Goal: Information Seeking & Learning: Learn about a topic

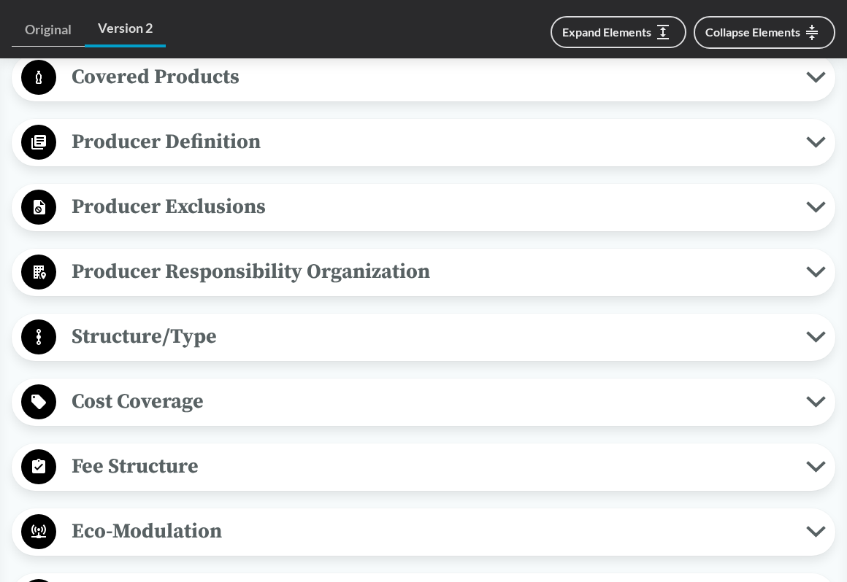
scroll to position [437, 0]
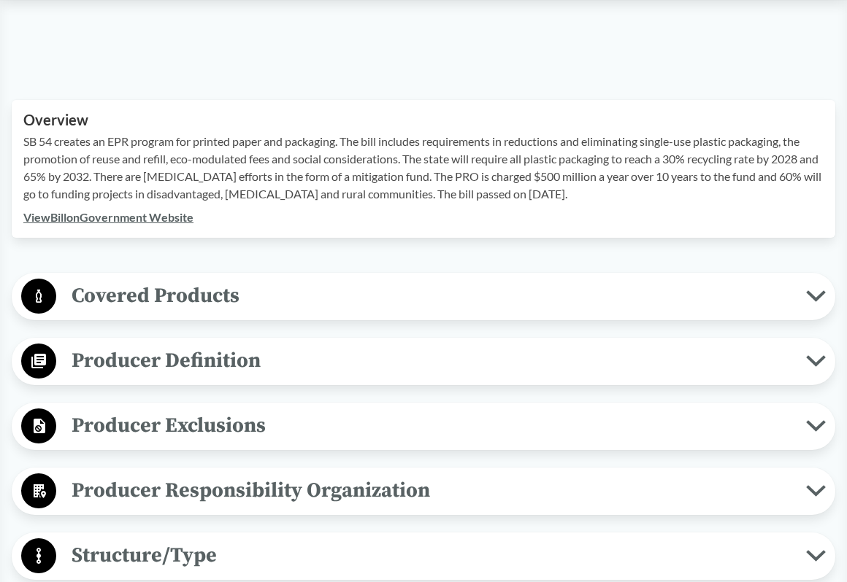
click at [816, 369] on button "Producer Definition" at bounding box center [423, 361] width 813 height 37
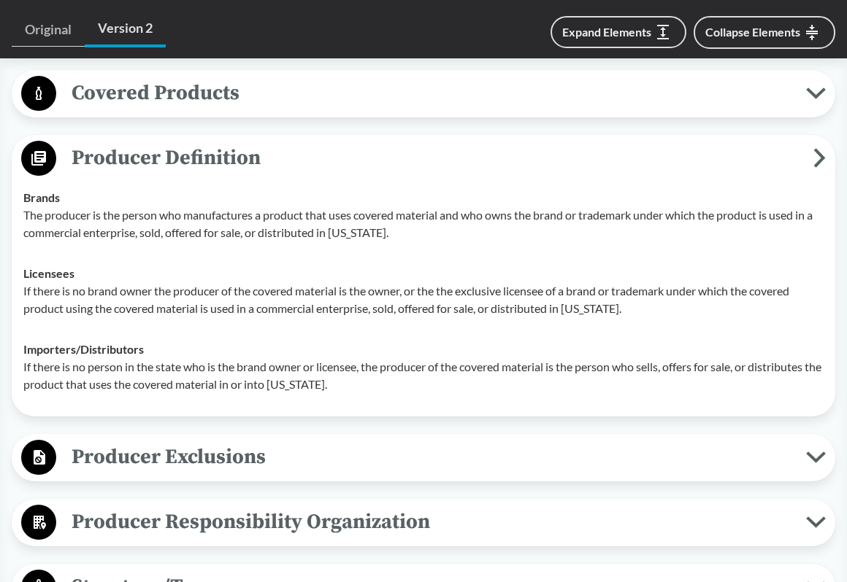
scroll to position [656, 0]
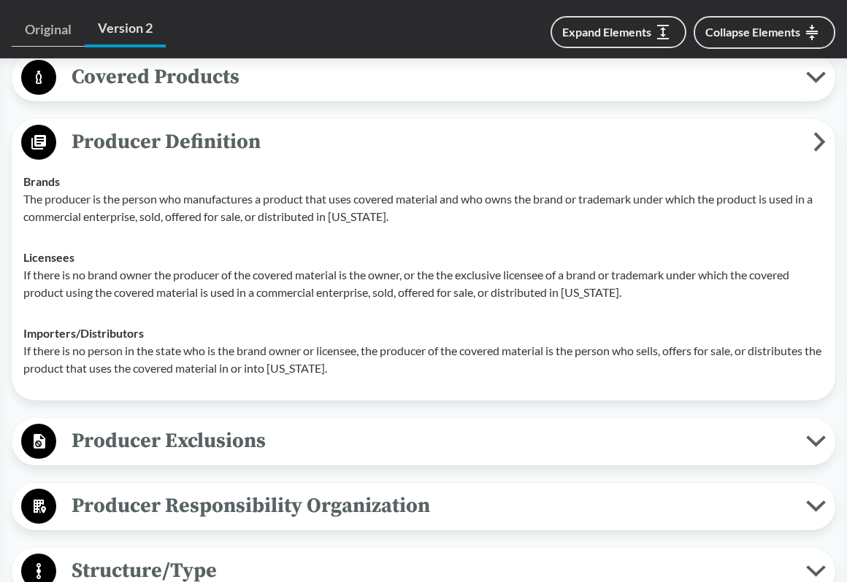
click at [823, 440] on icon at bounding box center [816, 442] width 20 height 12
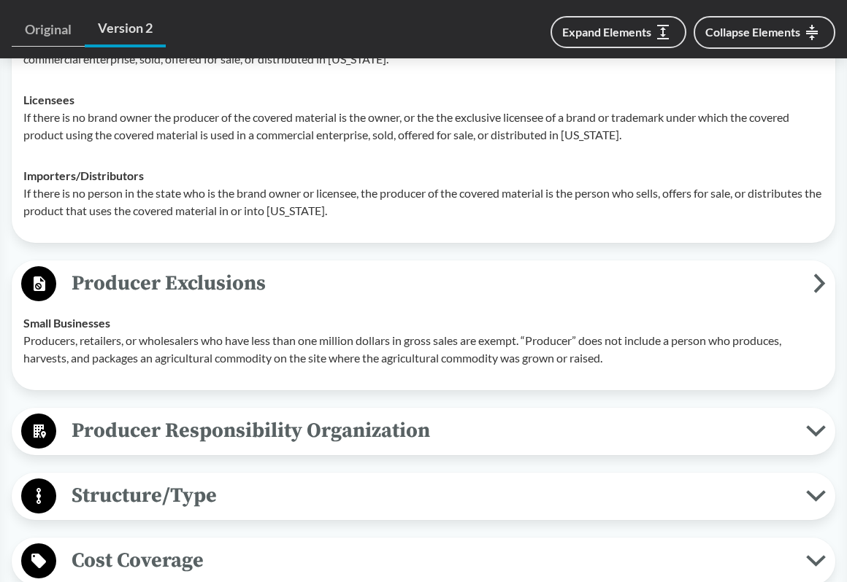
scroll to position [875, 0]
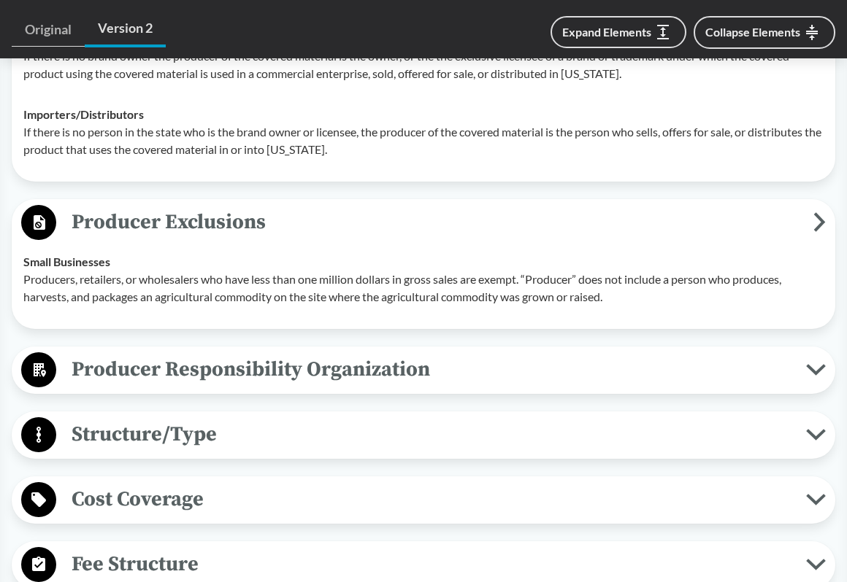
click at [814, 375] on icon at bounding box center [816, 370] width 20 height 12
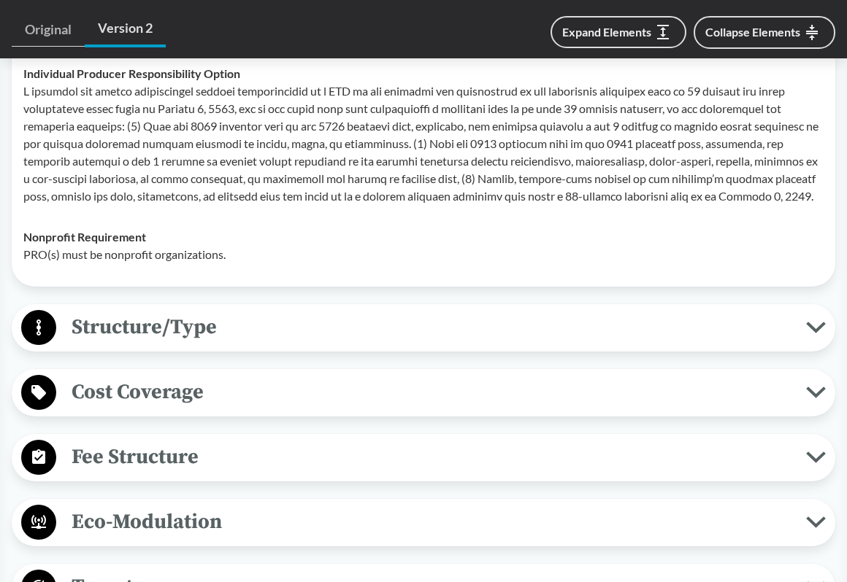
scroll to position [1313, 0]
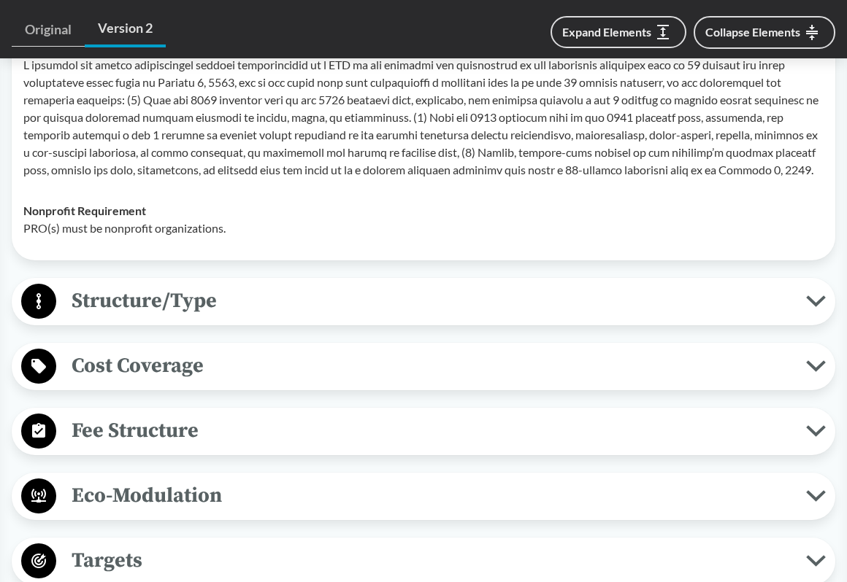
click at [811, 307] on button "Structure/Type" at bounding box center [423, 301] width 813 height 37
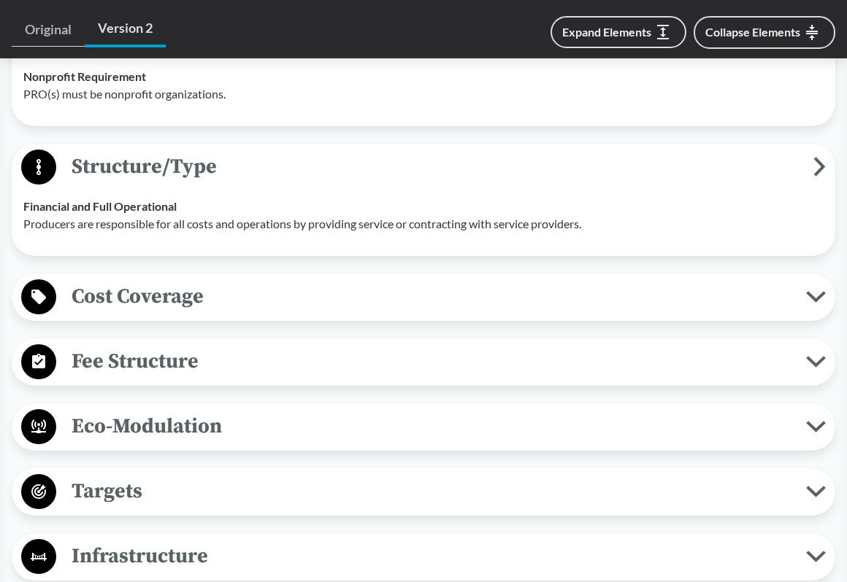
scroll to position [1459, 0]
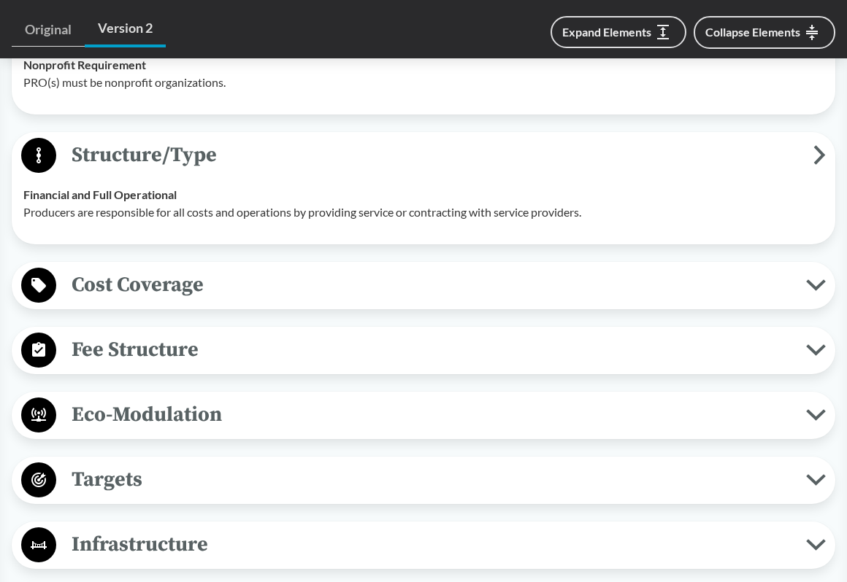
click at [815, 289] on icon at bounding box center [815, 285] width 15 height 7
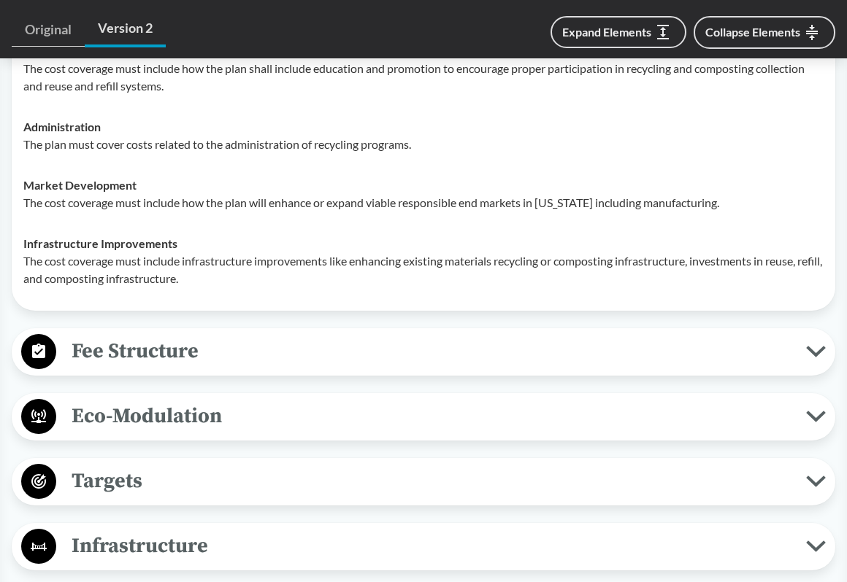
scroll to position [1897, 0]
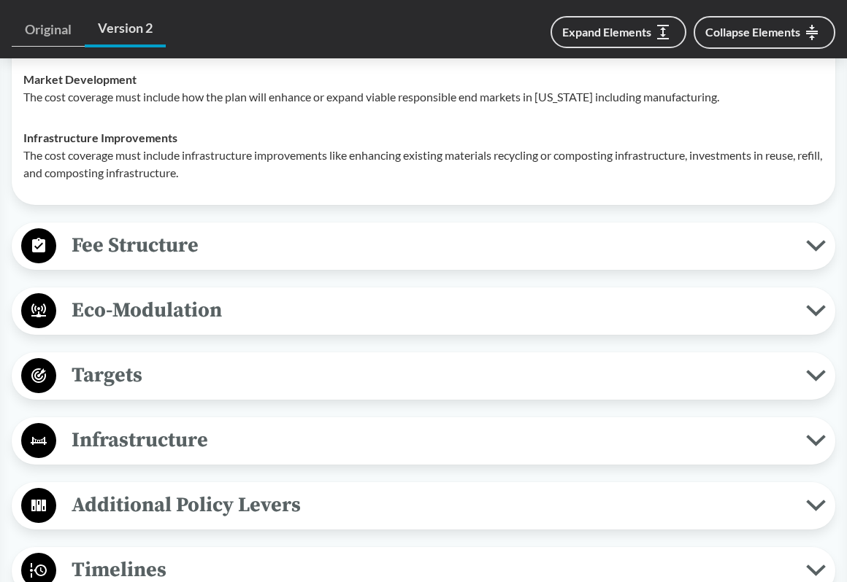
click at [812, 252] on button "Fee Structure" at bounding box center [423, 246] width 813 height 37
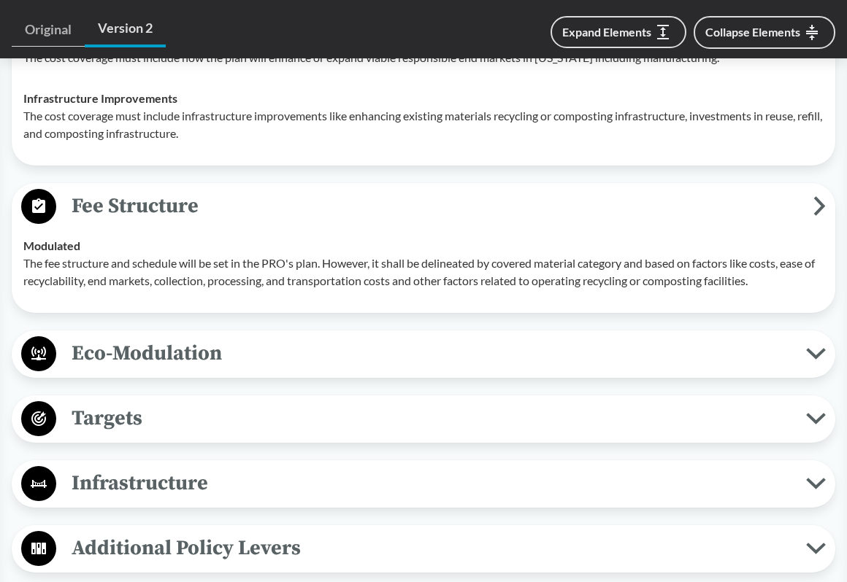
scroll to position [1970, 0]
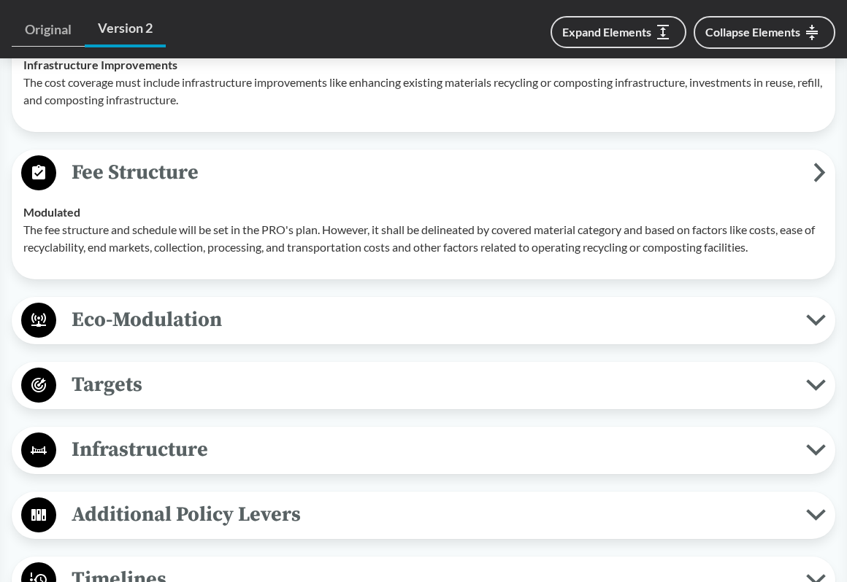
click at [811, 323] on icon at bounding box center [816, 321] width 20 height 12
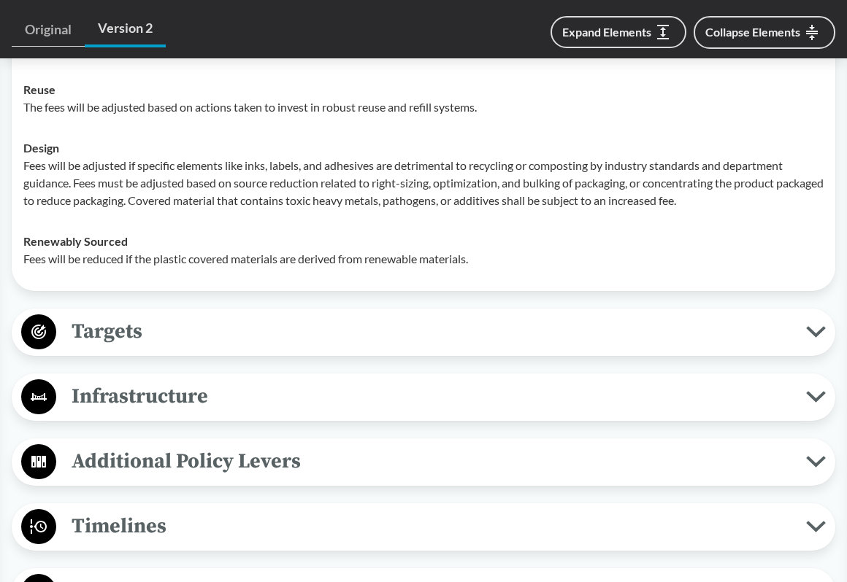
scroll to position [2407, 0]
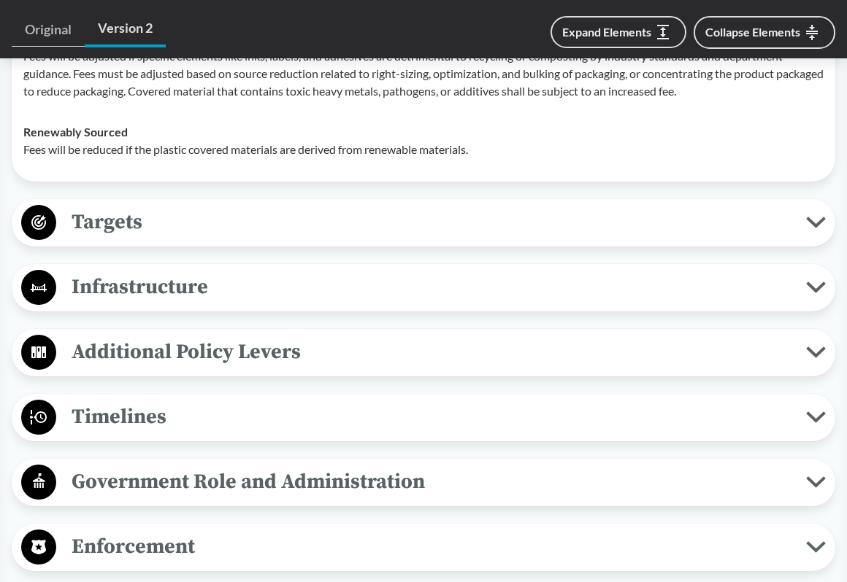
click at [820, 220] on icon at bounding box center [815, 222] width 15 height 7
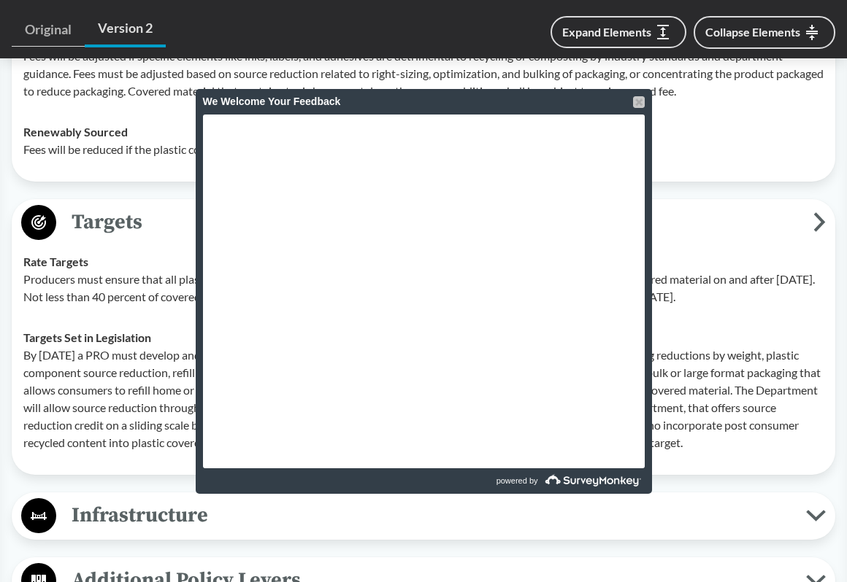
click at [638, 99] on div at bounding box center [639, 102] width 12 height 12
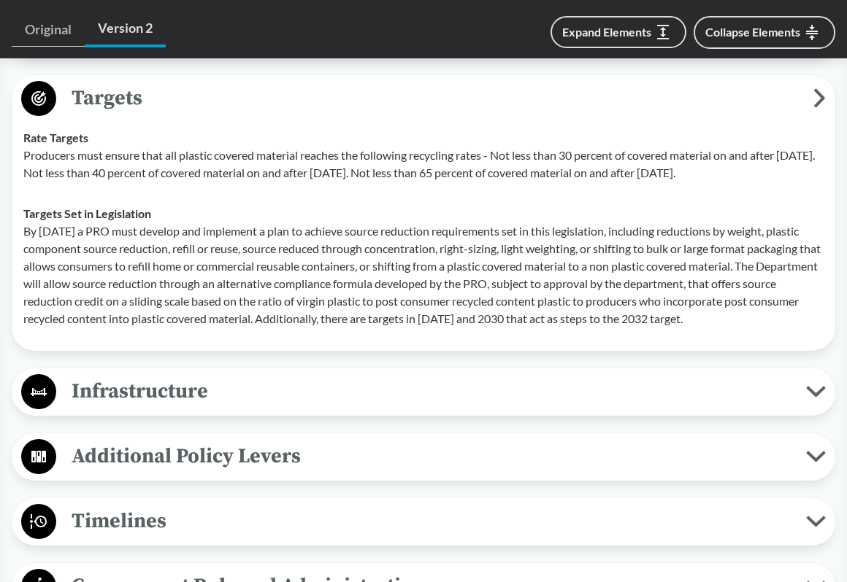
scroll to position [2553, 0]
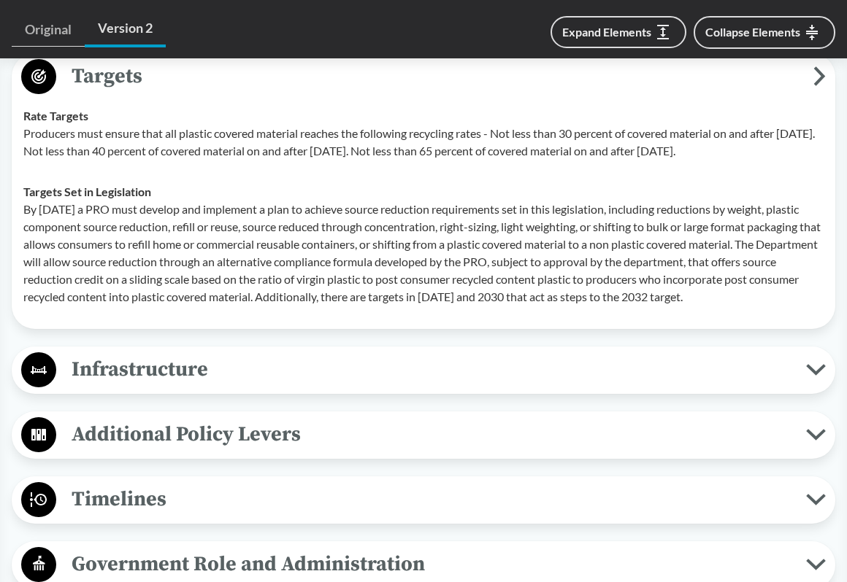
drag, startPoint x: 818, startPoint y: 391, endPoint x: 806, endPoint y: 393, distance: 12.5
click at [818, 376] on icon at bounding box center [816, 370] width 20 height 12
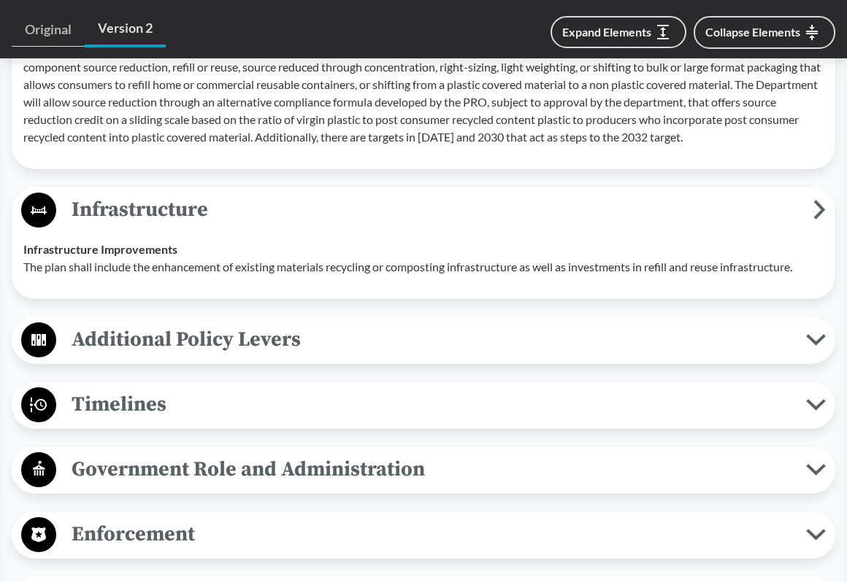
scroll to position [2772, 0]
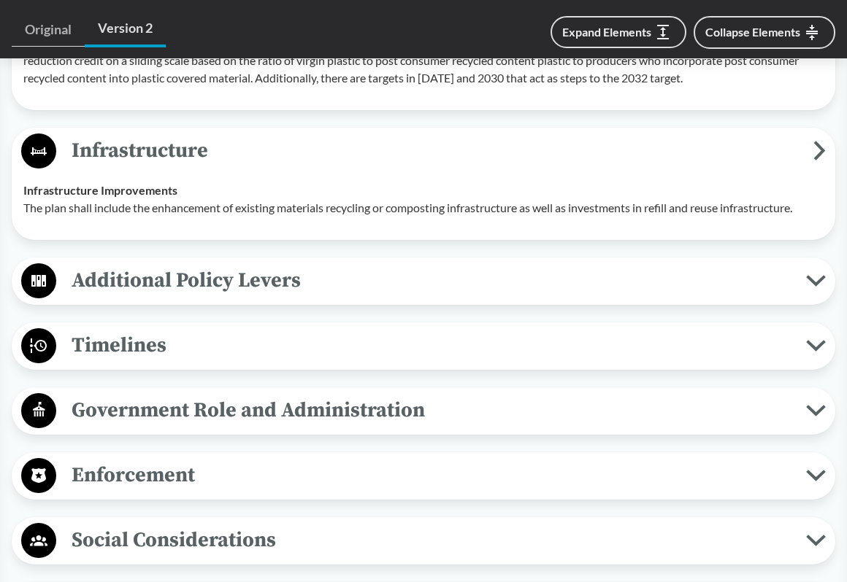
click at [817, 285] on icon at bounding box center [815, 280] width 15 height 7
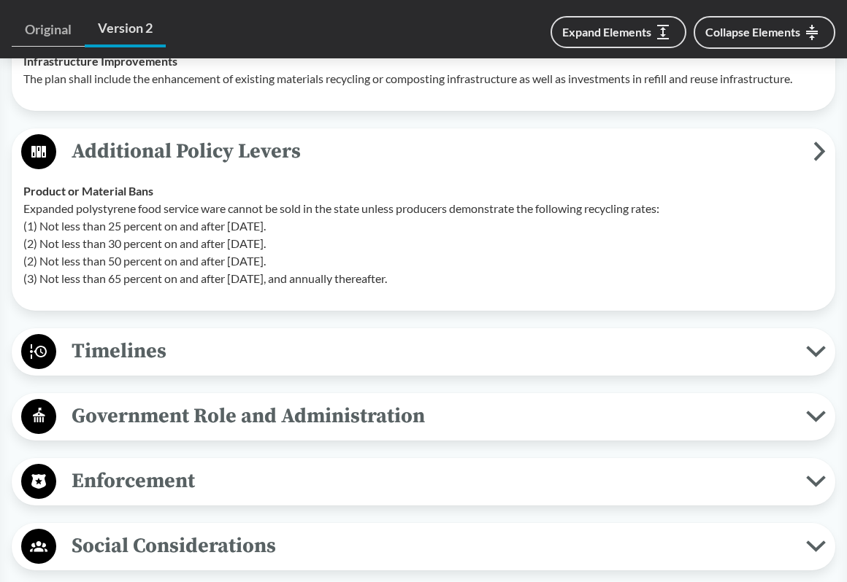
scroll to position [2918, 0]
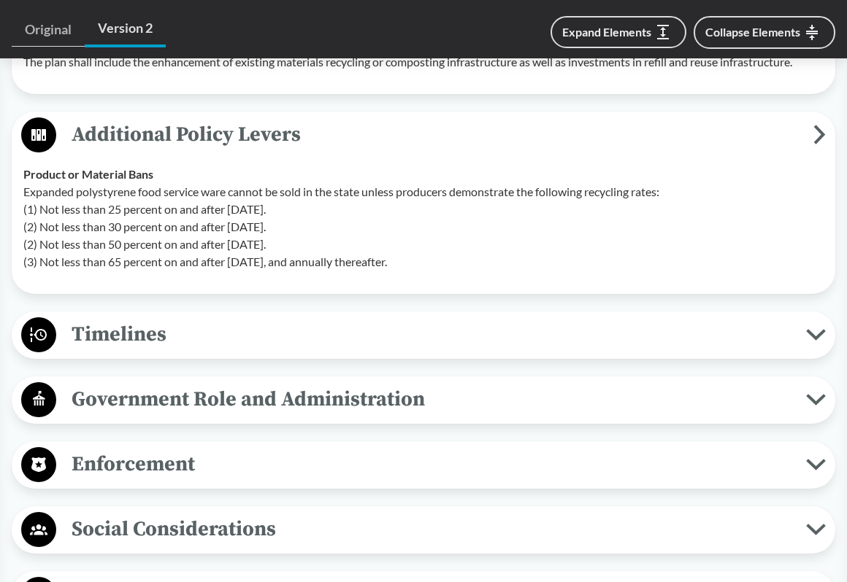
click at [813, 339] on icon at bounding box center [815, 334] width 15 height 7
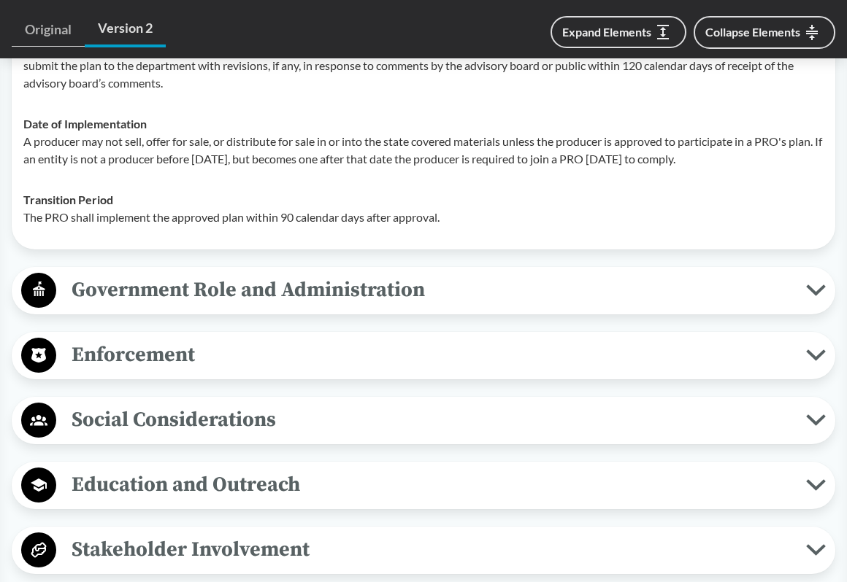
scroll to position [3356, 0]
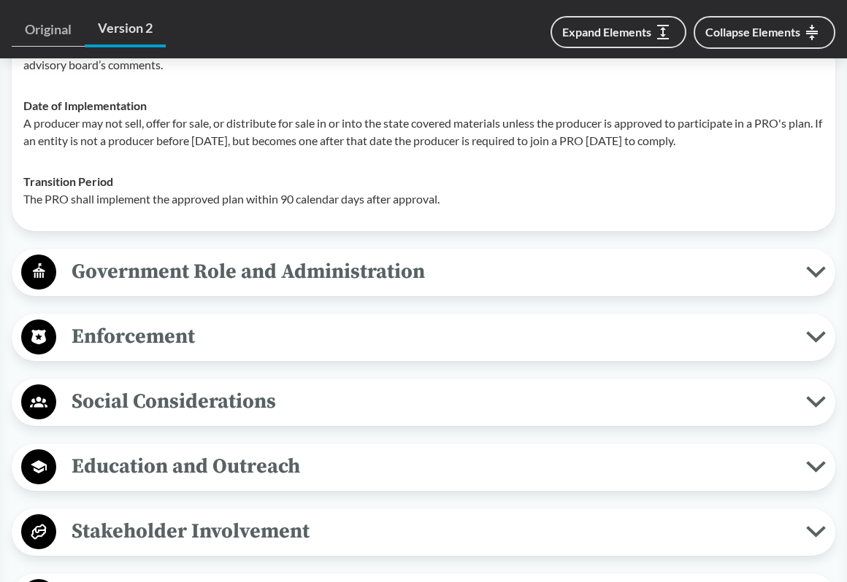
click at [818, 276] on icon at bounding box center [815, 272] width 15 height 7
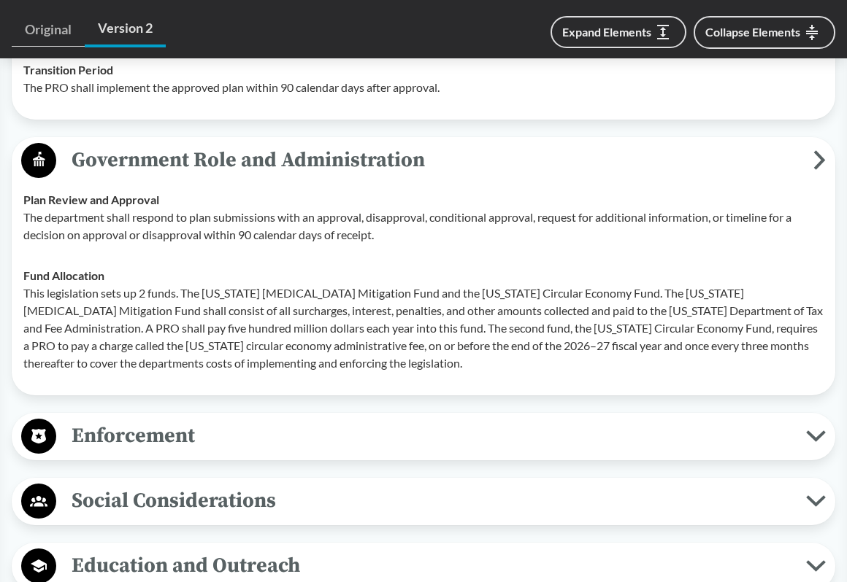
scroll to position [3575, 0]
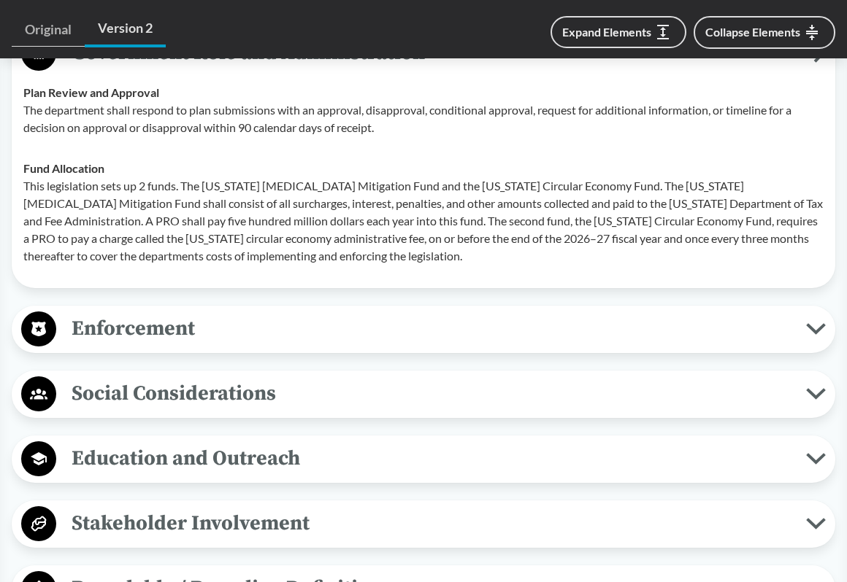
click at [312, 345] on span "Enforcement" at bounding box center [430, 328] width 749 height 33
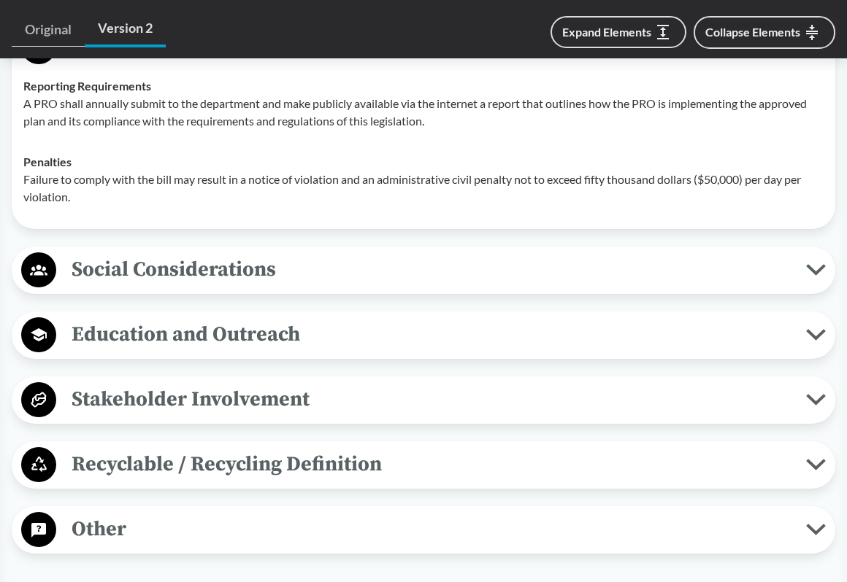
scroll to position [3867, 0]
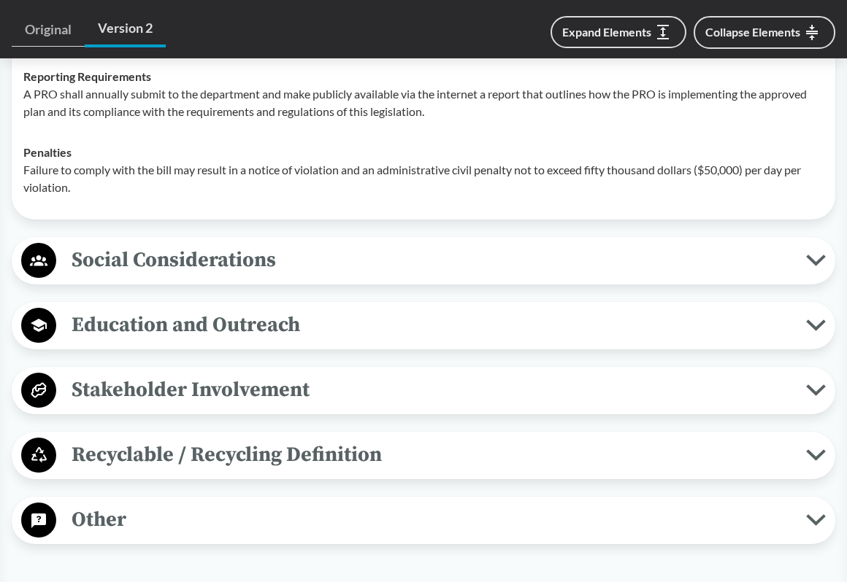
click at [399, 285] on div "Social Considerations Socially Just Management At minimum 50% of the funds from…" at bounding box center [423, 260] width 823 height 47
click at [267, 277] on span "Social Considerations" at bounding box center [430, 260] width 749 height 33
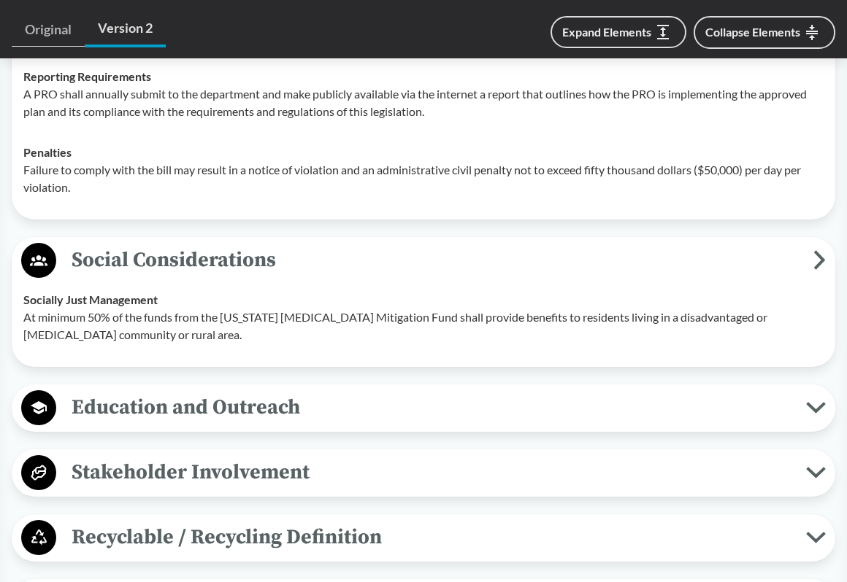
scroll to position [3940, 0]
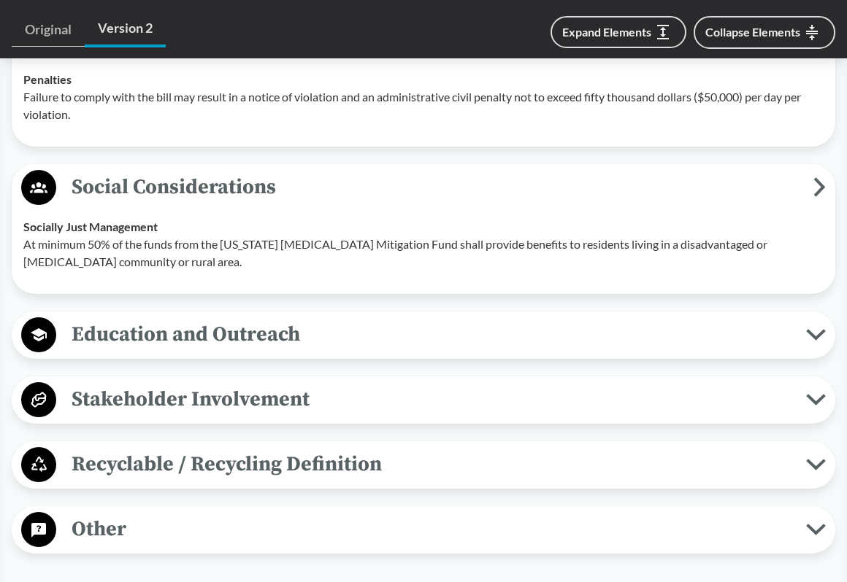
click at [220, 351] on span "Education and Outreach" at bounding box center [430, 334] width 749 height 33
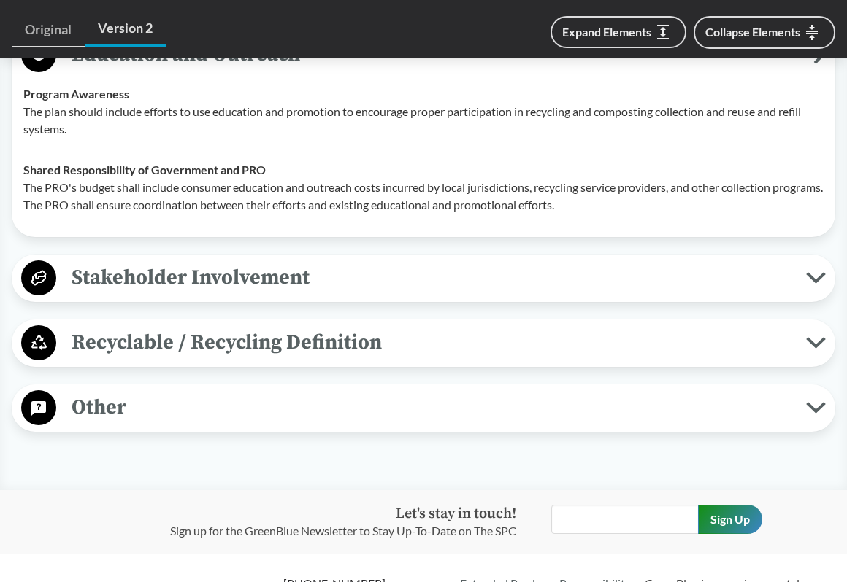
scroll to position [4232, 0]
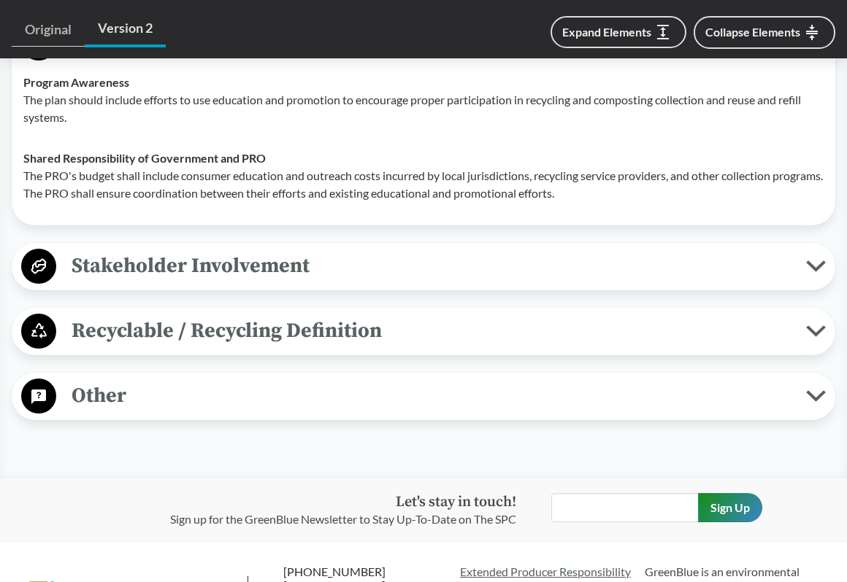
click at [323, 282] on span "Stakeholder Involvement" at bounding box center [430, 266] width 749 height 33
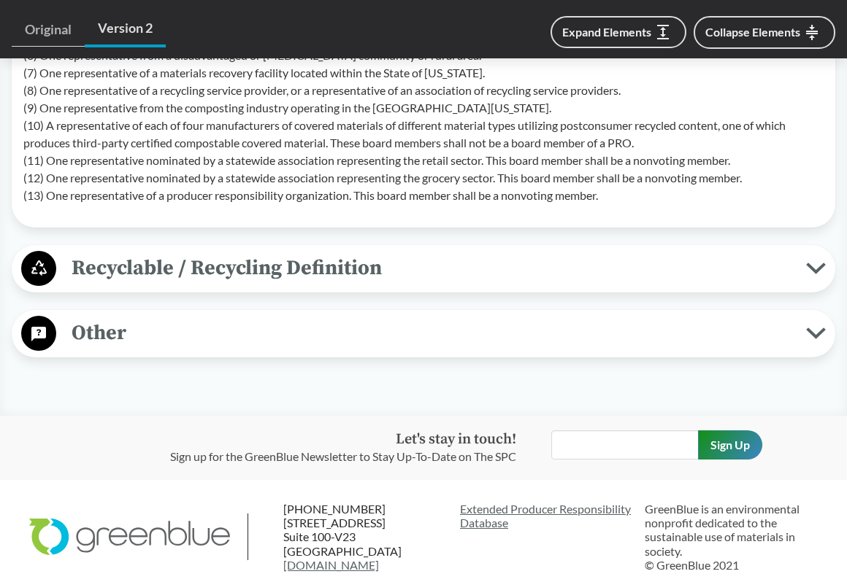
scroll to position [4670, 0]
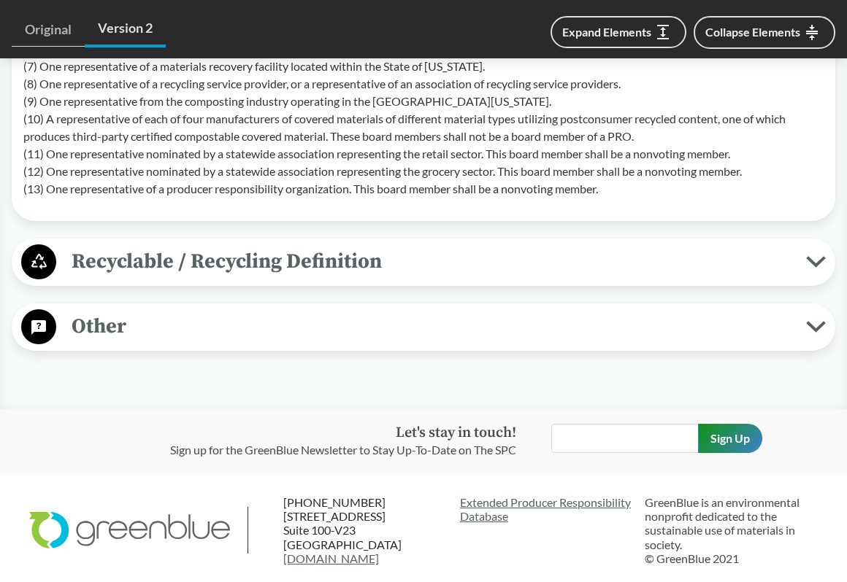
click at [379, 278] on span "Recyclable / Recycling Definition" at bounding box center [430, 261] width 749 height 33
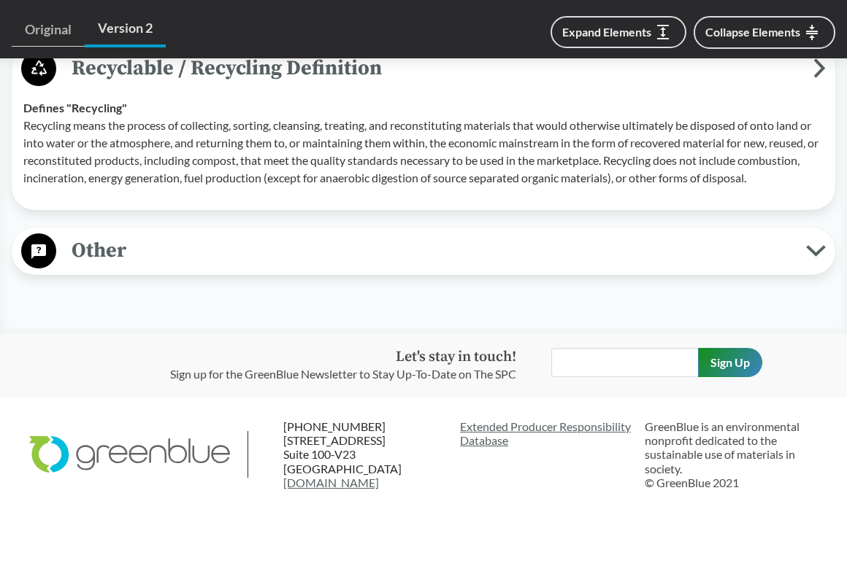
scroll to position [4889, 0]
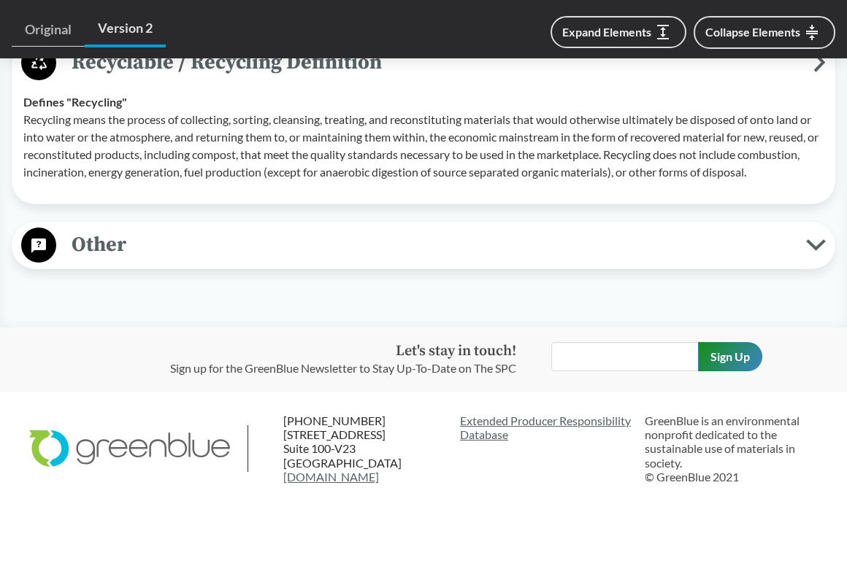
click at [337, 261] on span "Other" at bounding box center [430, 244] width 749 height 33
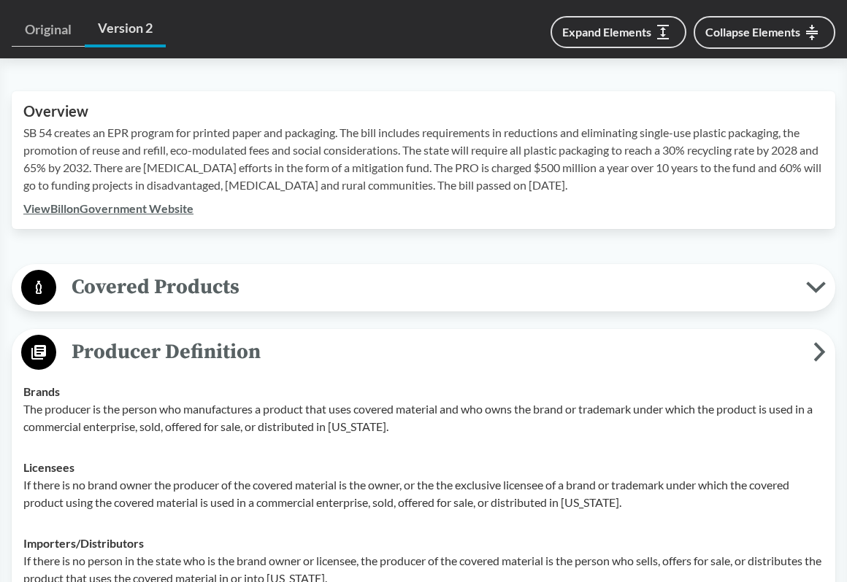
scroll to position [132, 0]
